Goal: Task Accomplishment & Management: Manage account settings

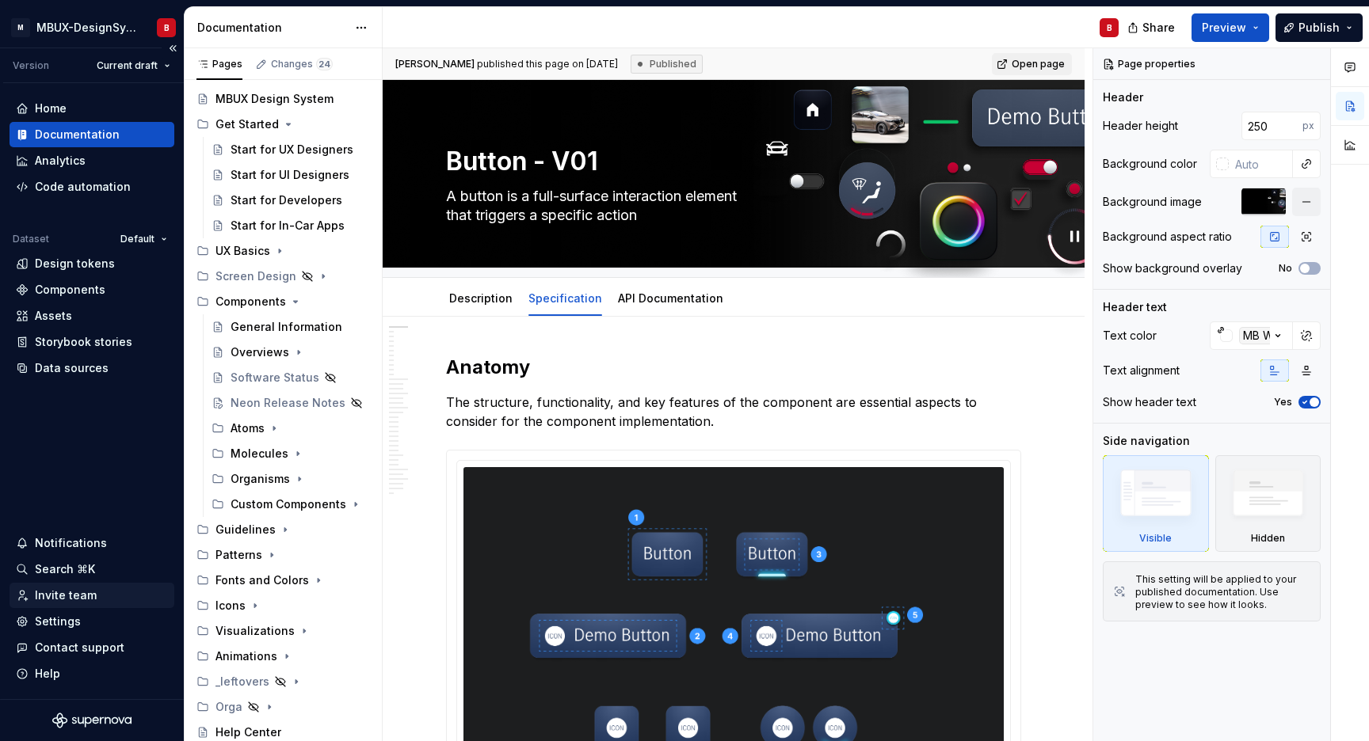
type textarea "*"
click at [71, 603] on div "Invite team" at bounding box center [66, 596] width 62 height 16
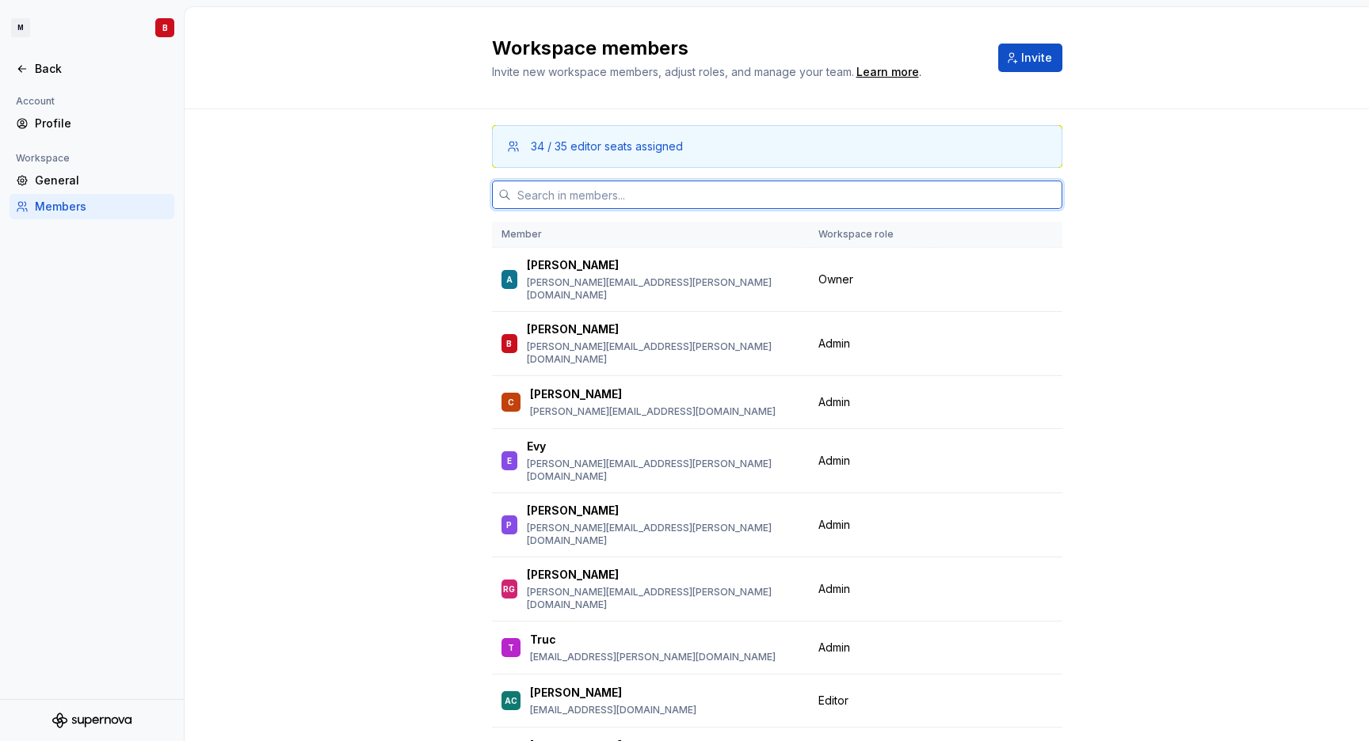
click at [603, 209] on input "text" at bounding box center [786, 195] width 551 height 29
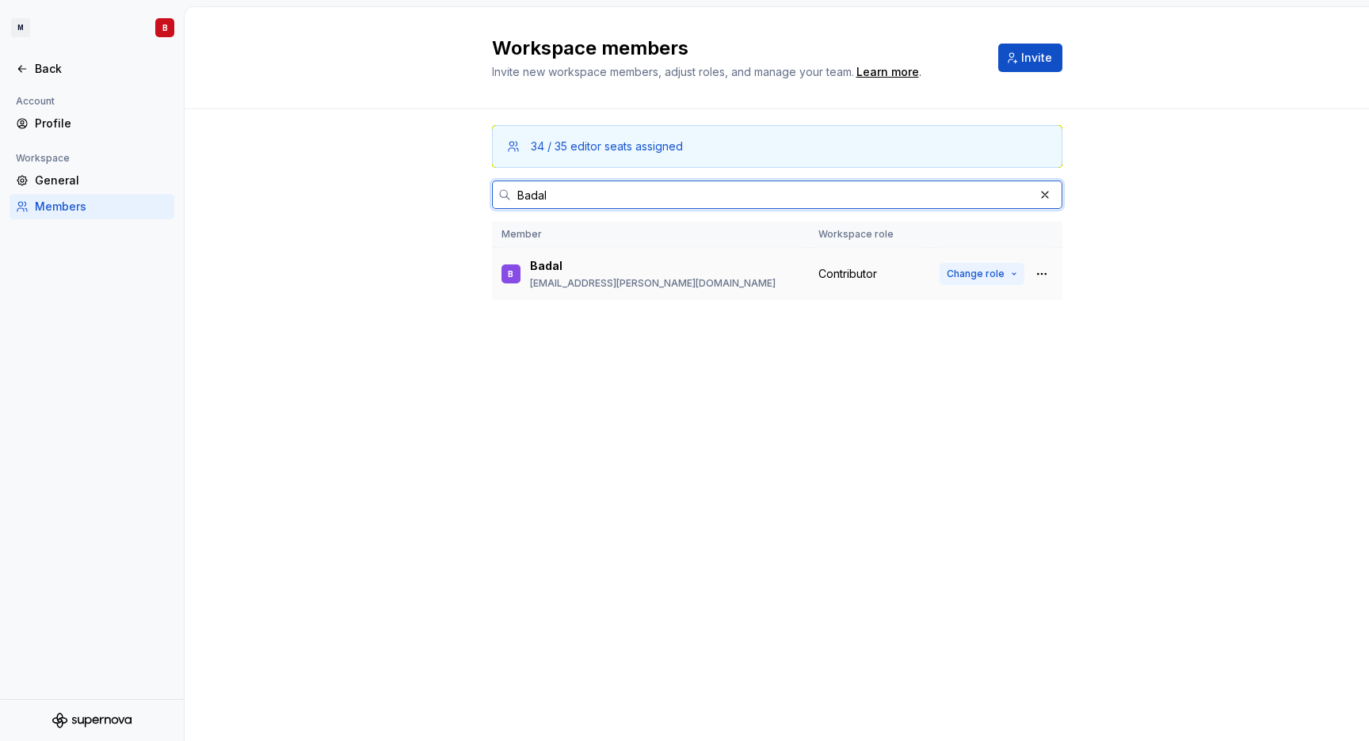
type input "Badal"
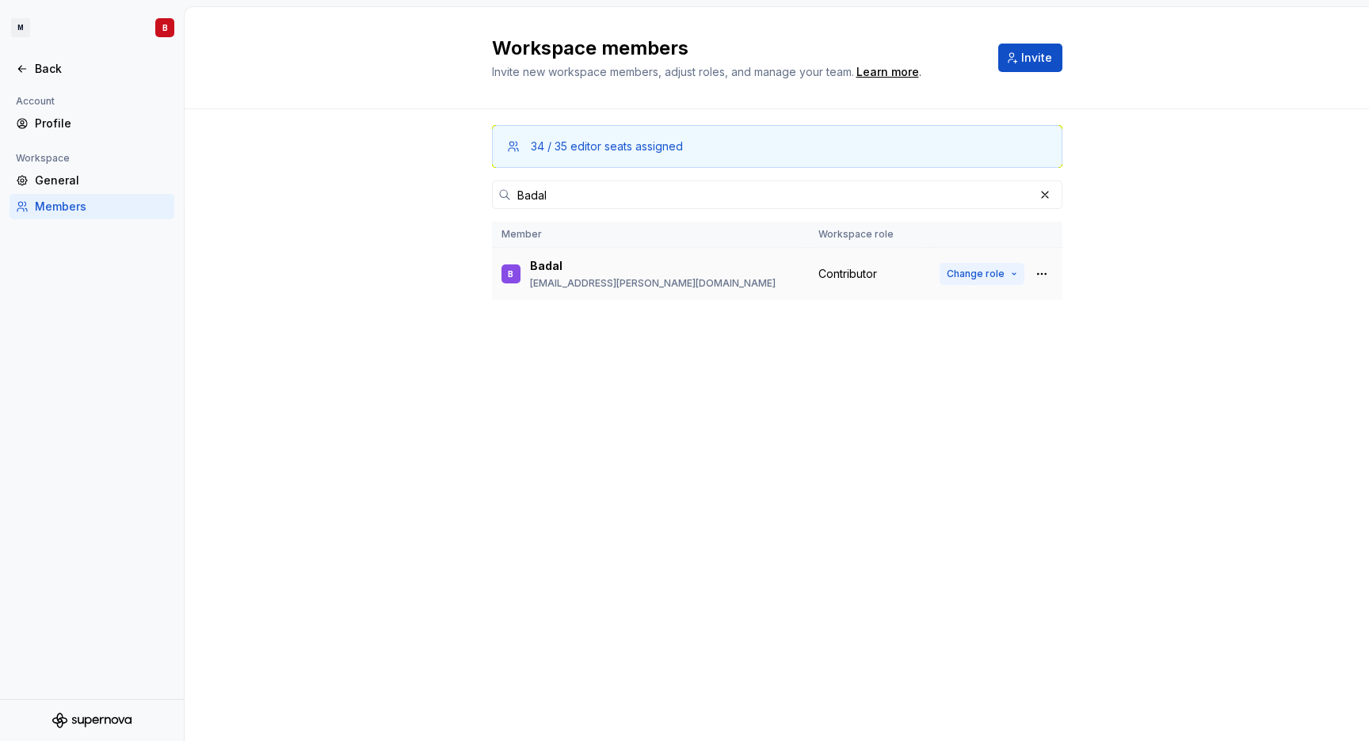
click at [1015, 274] on button "Change role" at bounding box center [981, 274] width 85 height 22
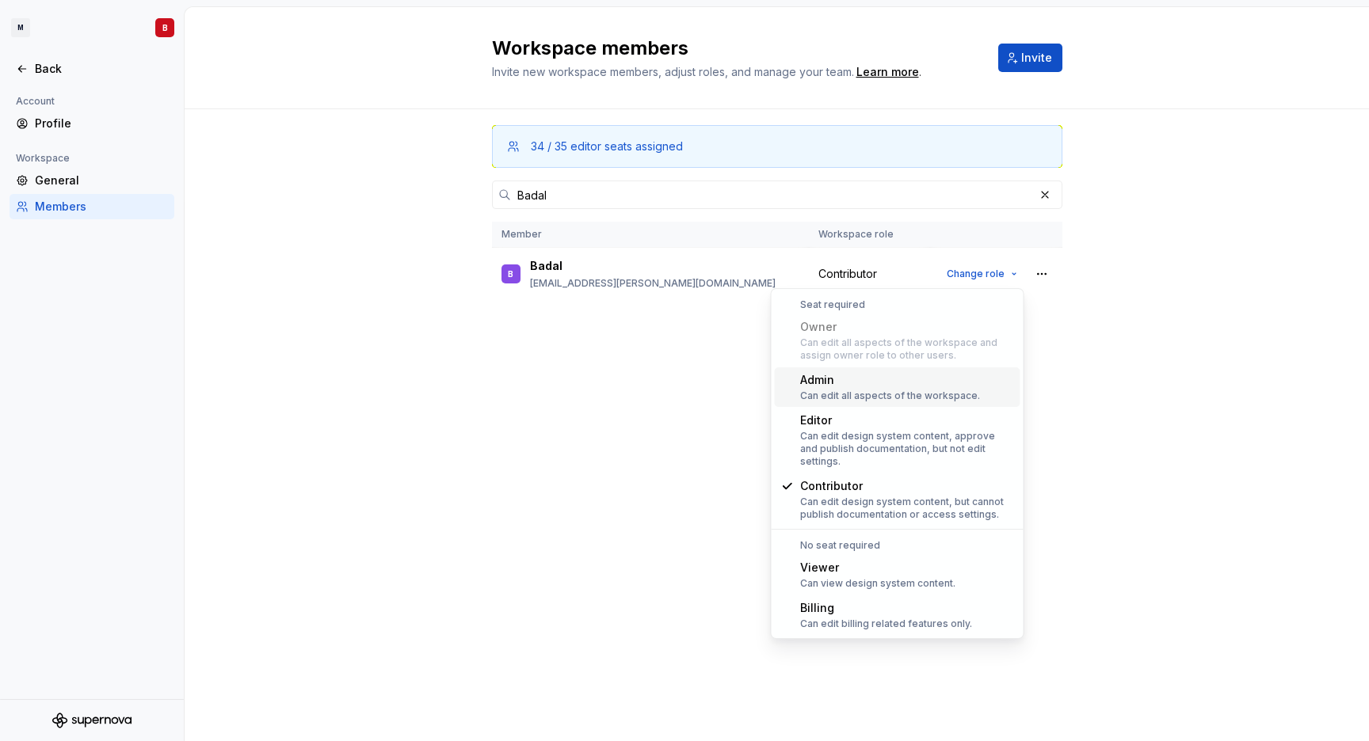
click at [1171, 421] on div "Workspace members Invite new workspace members, adjust roles, and manage your t…" at bounding box center [777, 374] width 1184 height 734
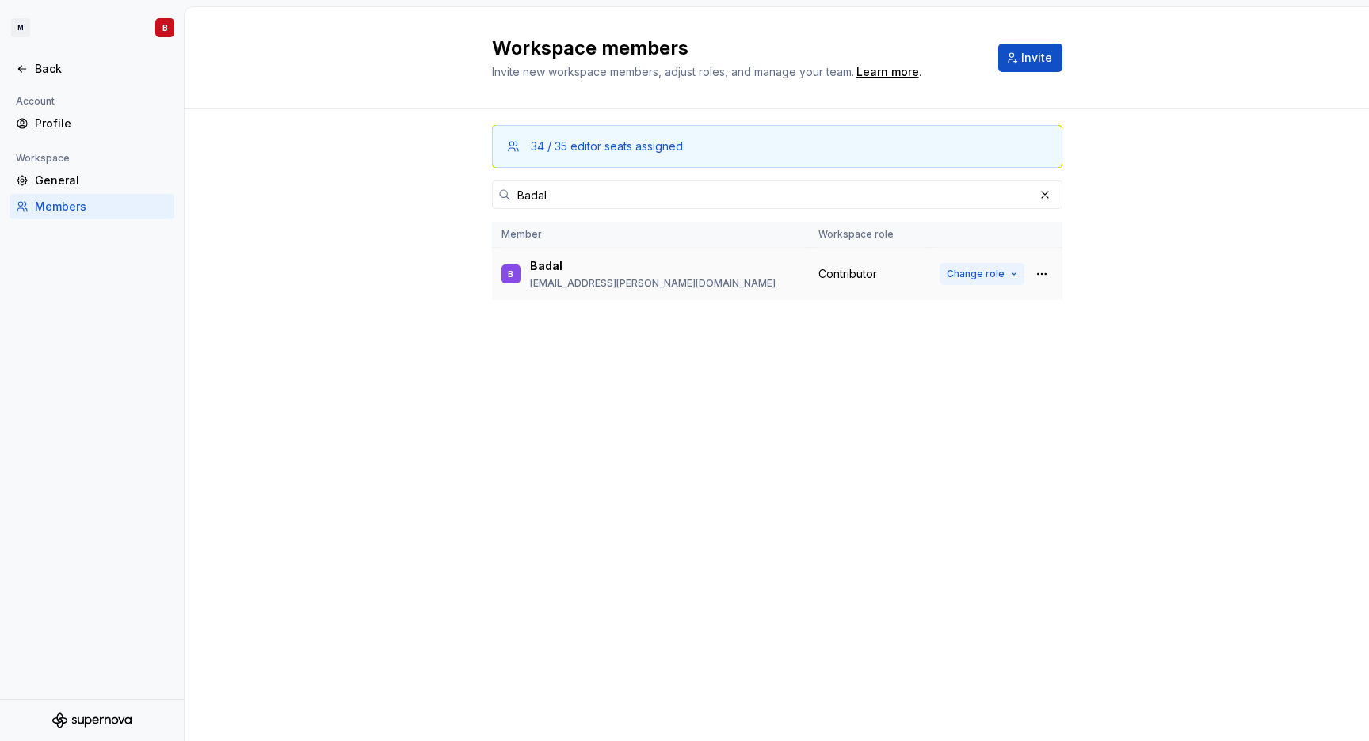
click at [995, 275] on span "Change role" at bounding box center [975, 274] width 58 height 13
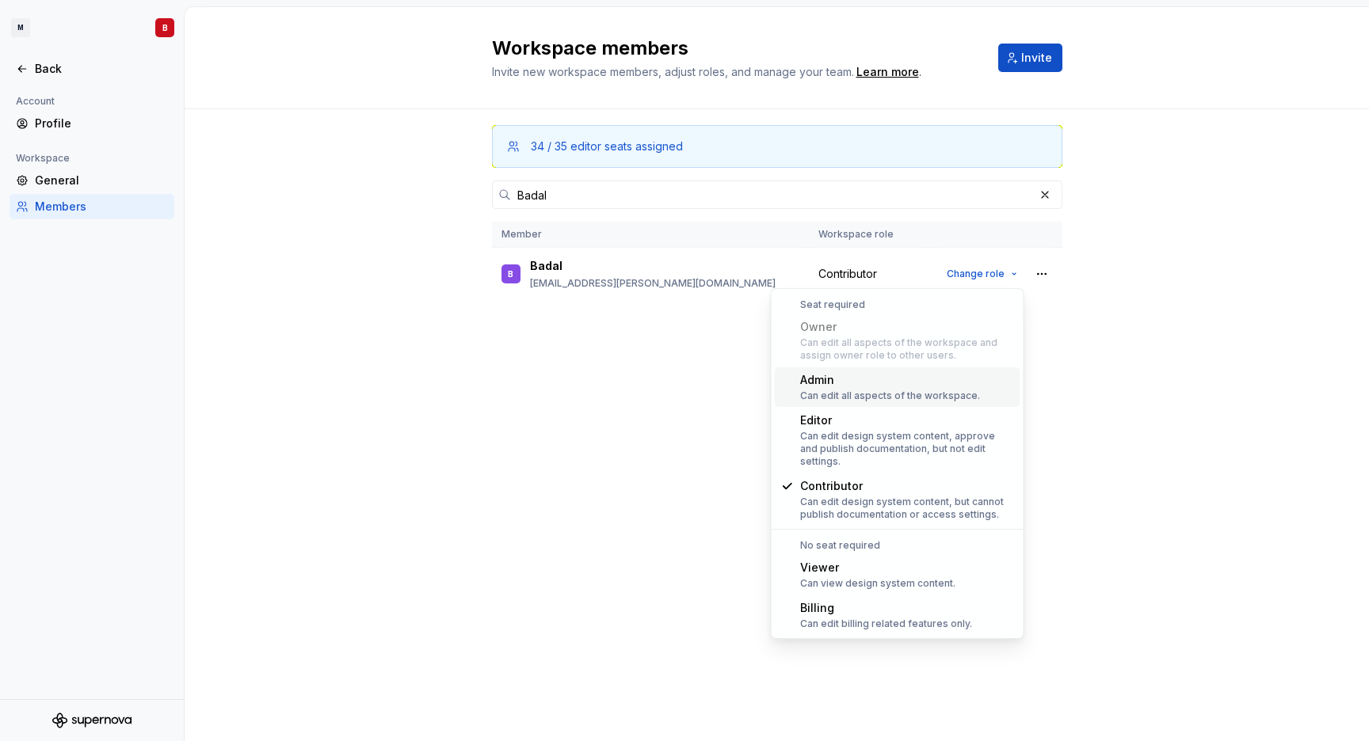
click at [1216, 461] on div "Workspace members Invite new workspace members, adjust roles, and manage your t…" at bounding box center [777, 374] width 1184 height 734
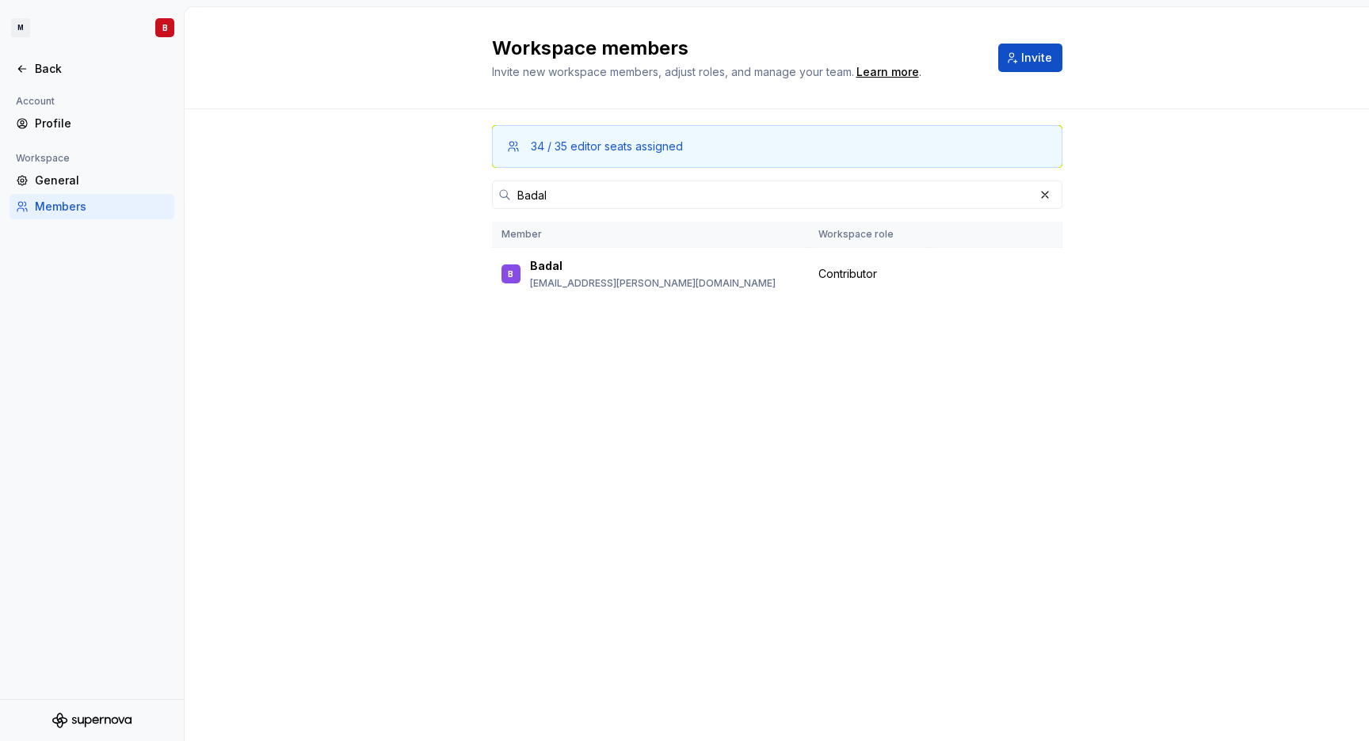
click at [1224, 382] on div "Workspace members Invite new workspace members, adjust roles, and manage your t…" at bounding box center [777, 374] width 1184 height 734
click at [918, 630] on div "Workspace members Invite new workspace members, adjust roles, and manage your t…" at bounding box center [777, 374] width 1184 height 734
click at [434, 227] on div "34 / 35 editor seats assigned Badal Member Workspace role B Badal [EMAIL_ADDRES…" at bounding box center [777, 234] width 1184 height 251
click at [46, 71] on div "Back" at bounding box center [101, 69] width 133 height 16
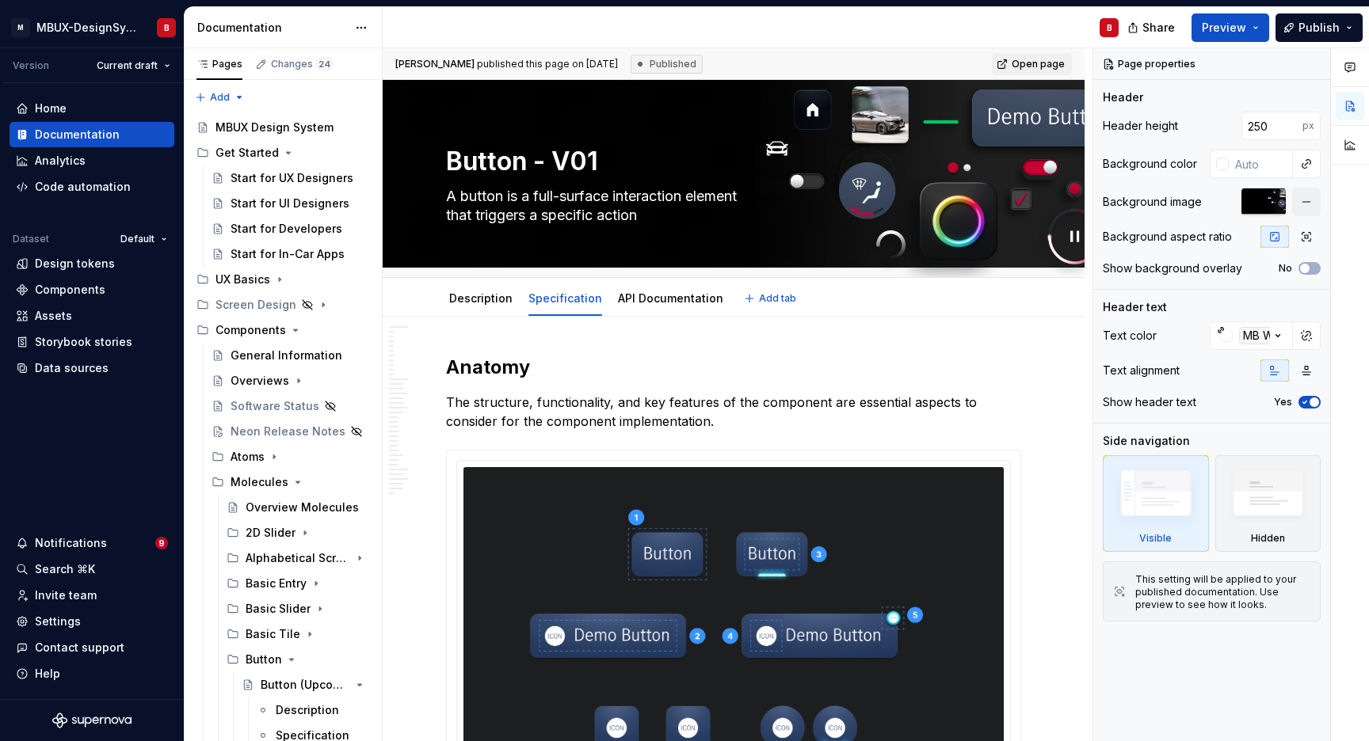
click at [396, 287] on div "Description Specification API Documentation Add tab" at bounding box center [734, 297] width 702 height 39
click at [295, 659] on icon "Page tree" at bounding box center [291, 659] width 13 height 13
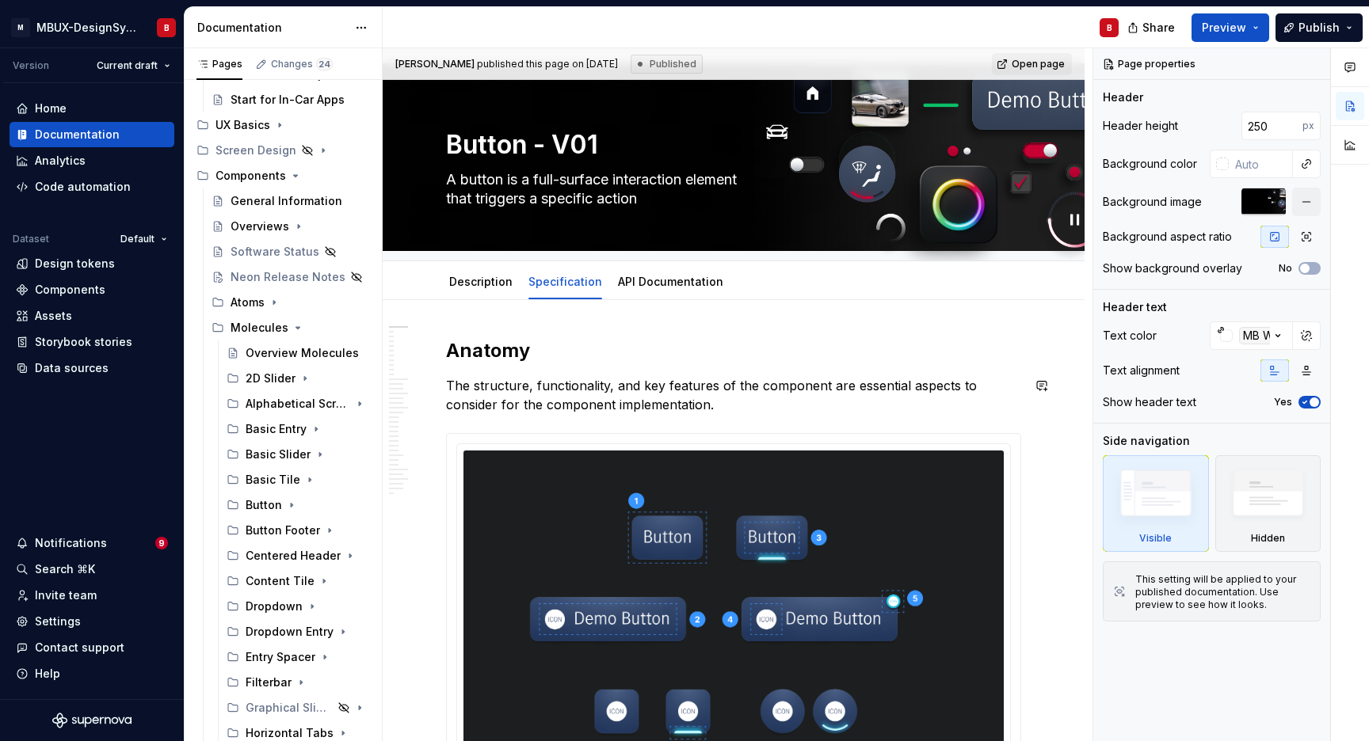
scroll to position [24, 0]
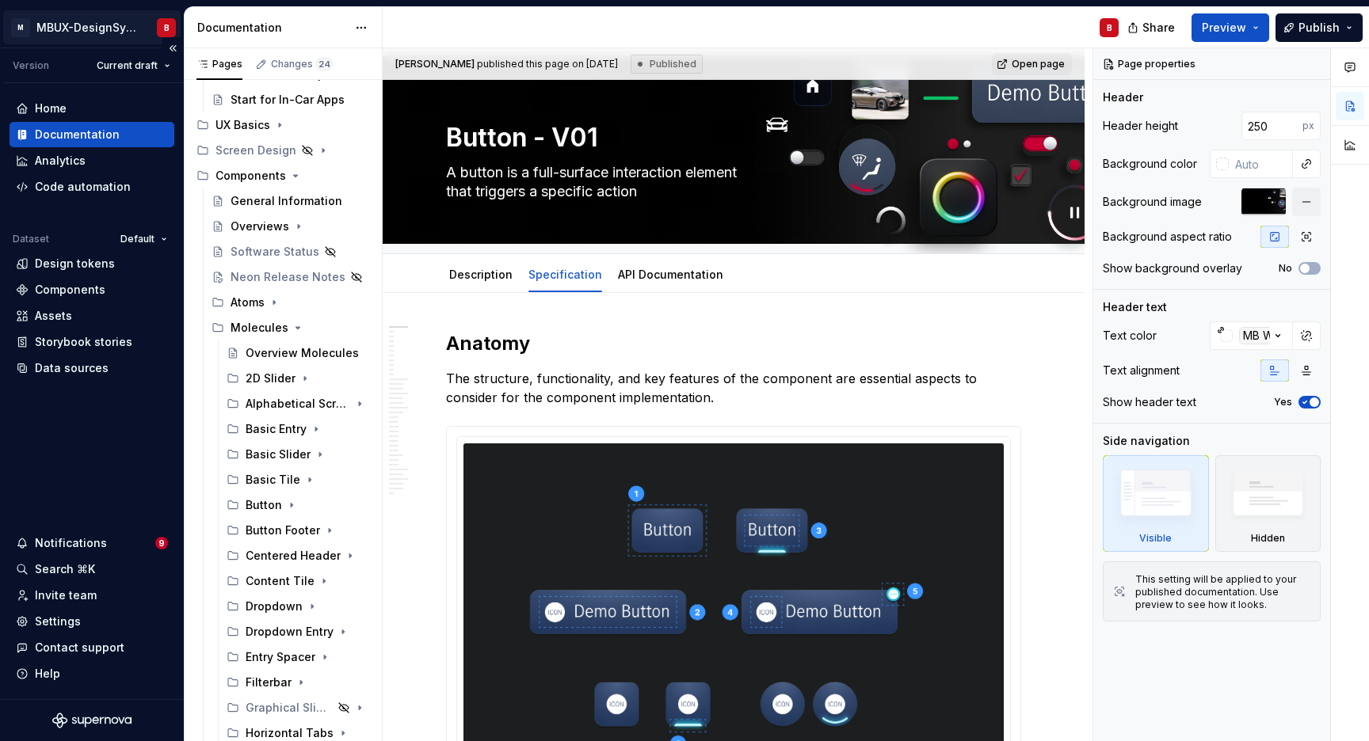
type textarea "*"
